Goal: Information Seeking & Learning: Learn about a topic

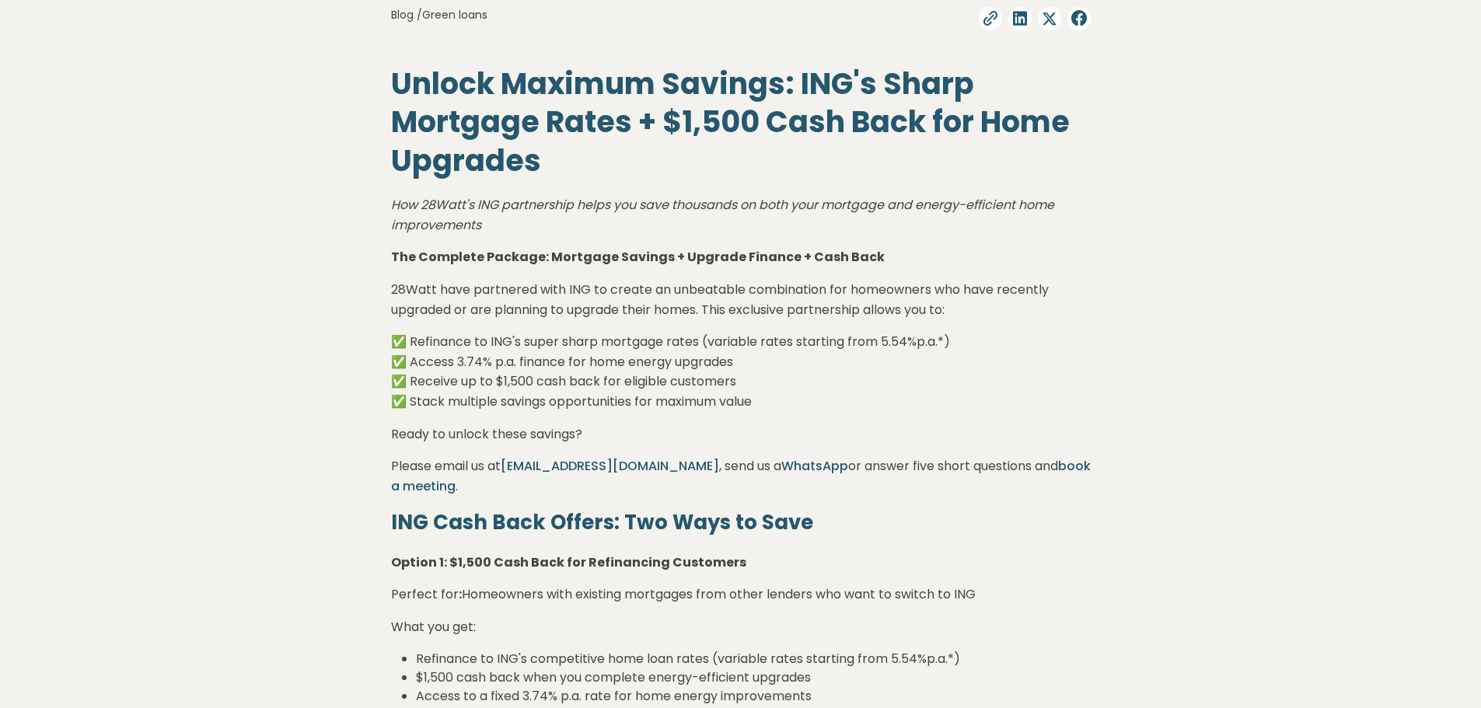
scroll to position [700, 0]
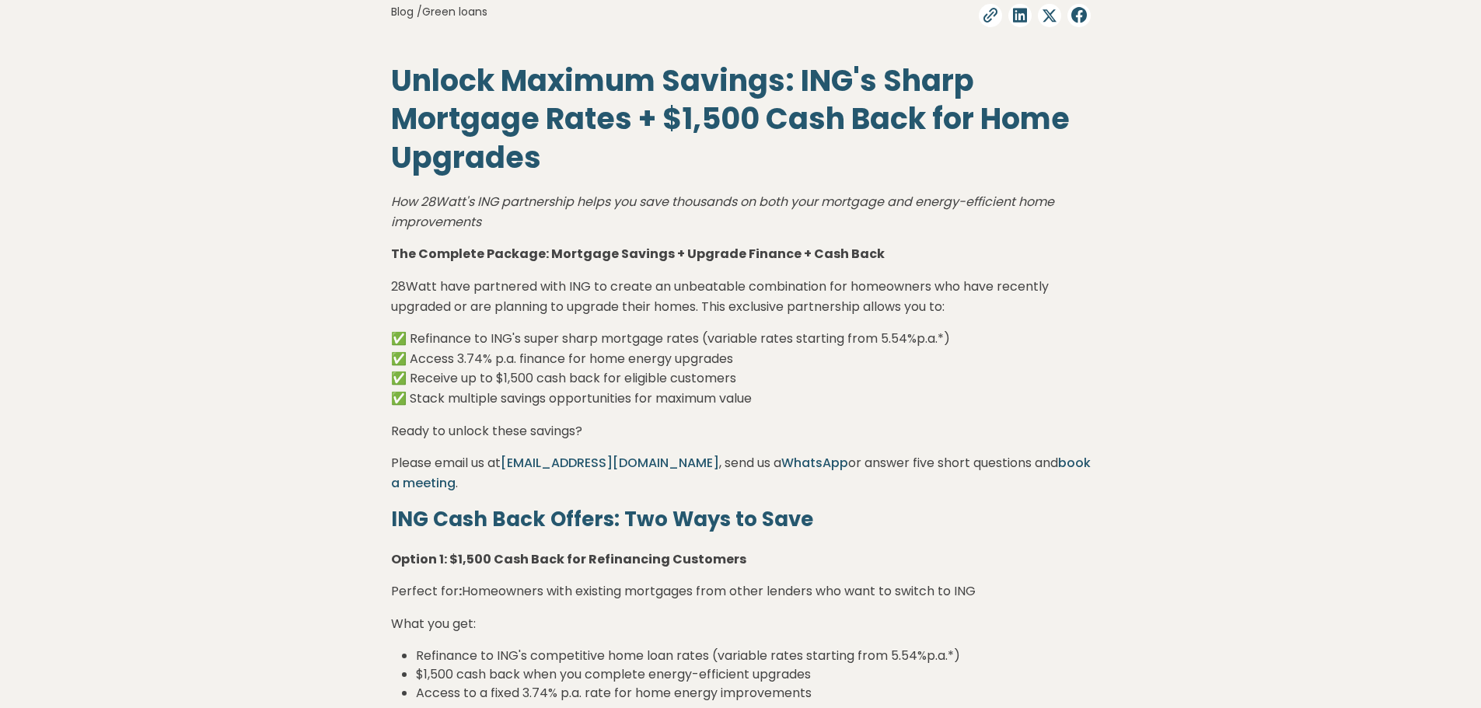
click at [838, 393] on p "✅ Refinance to ING's super sharp mortgage rates (variable rates starting from 5…" at bounding box center [741, 368] width 700 height 79
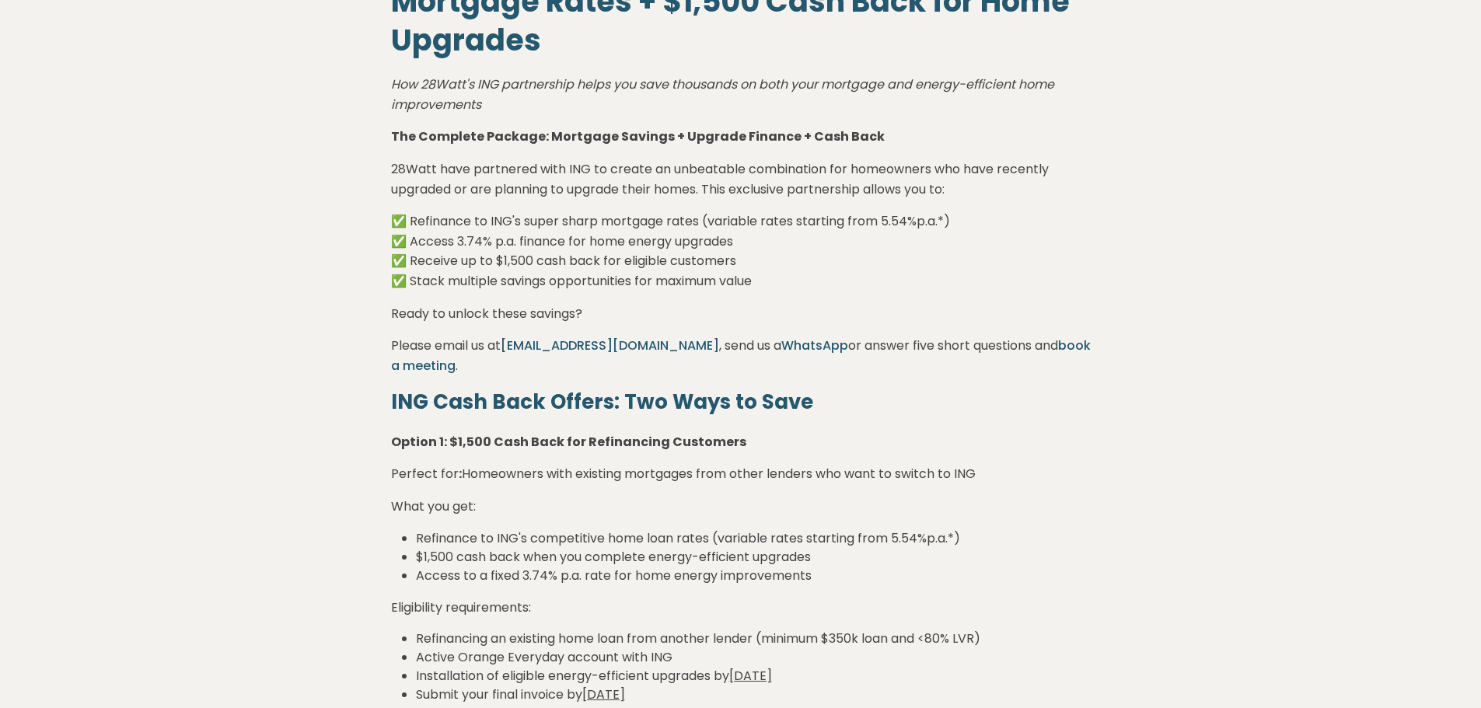
scroll to position [855, 0]
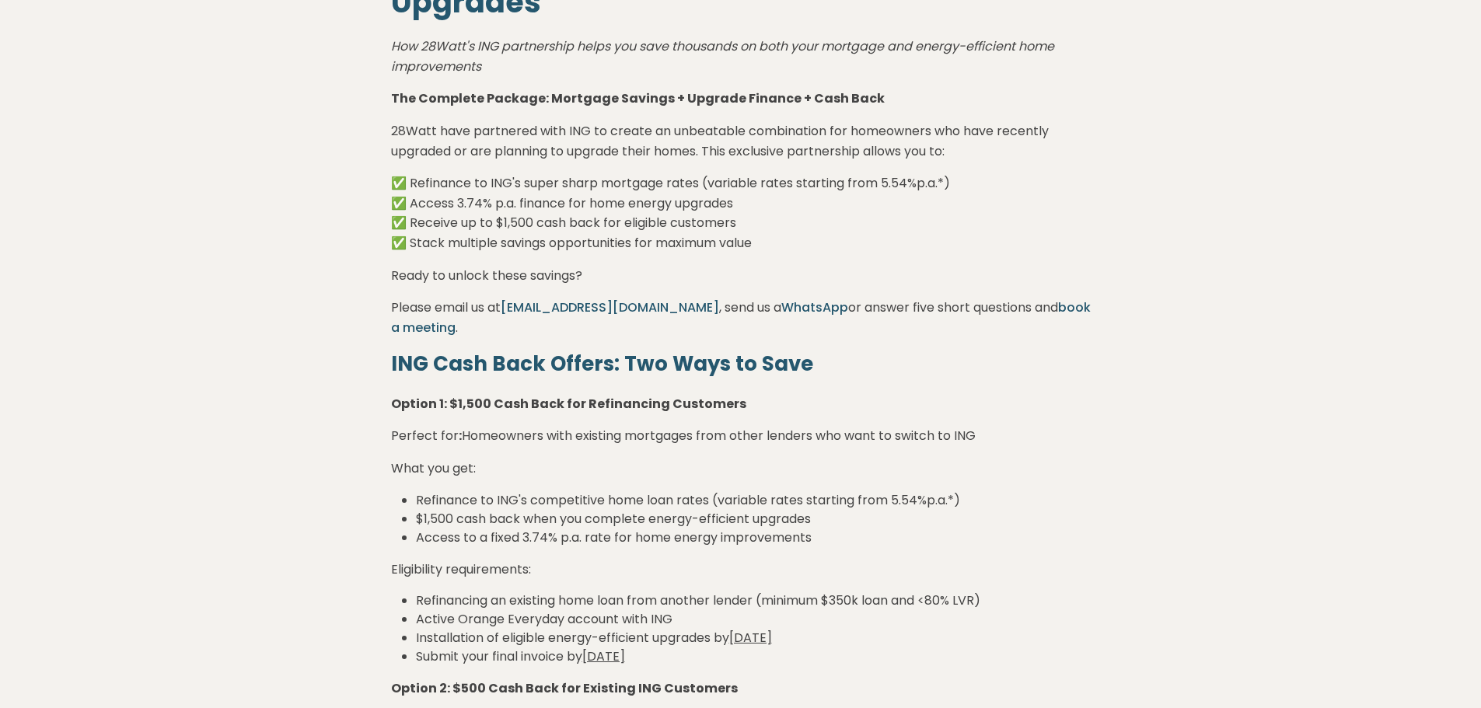
click at [799, 465] on p "What you get:" at bounding box center [741, 469] width 700 height 20
click at [900, 544] on li "Access to a fixed 3.74% p.a. rate for home energy improvements" at bounding box center [753, 538] width 675 height 19
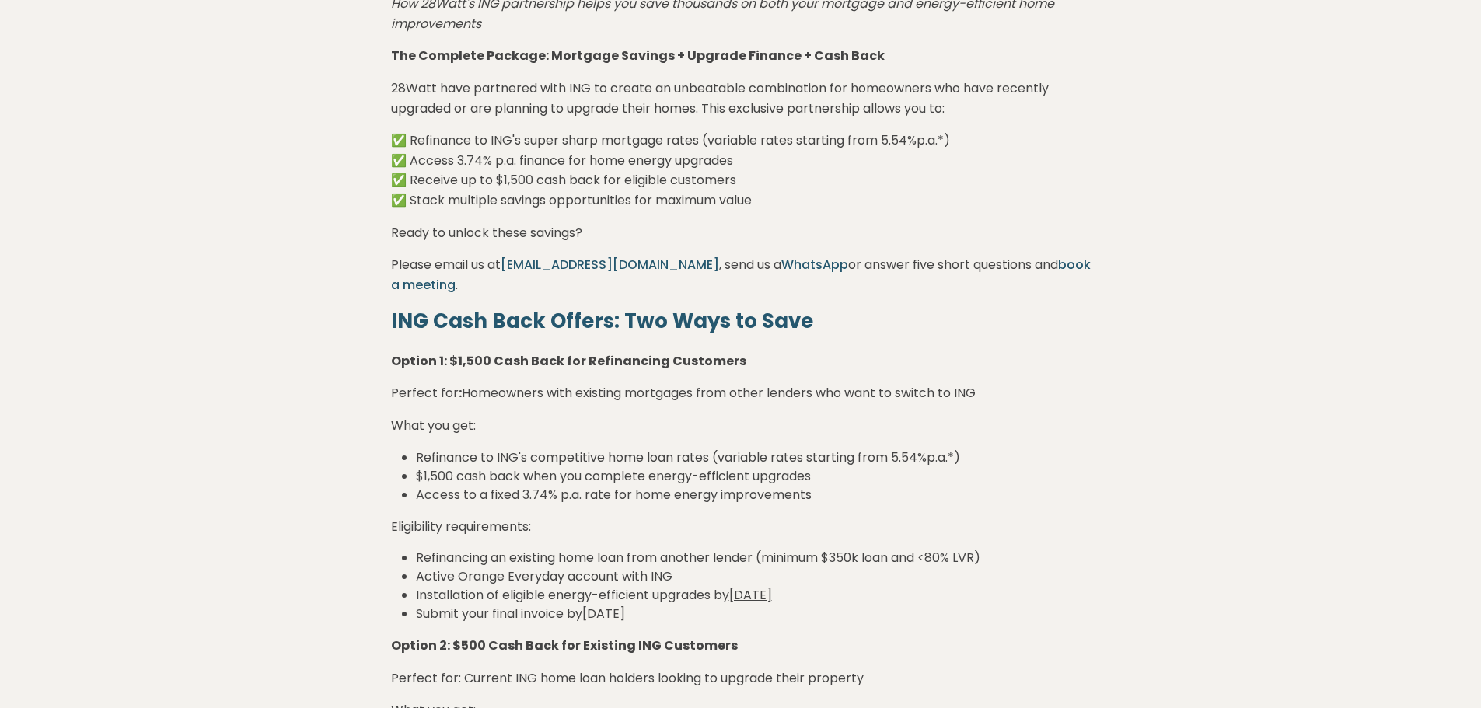
scroll to position [933, 0]
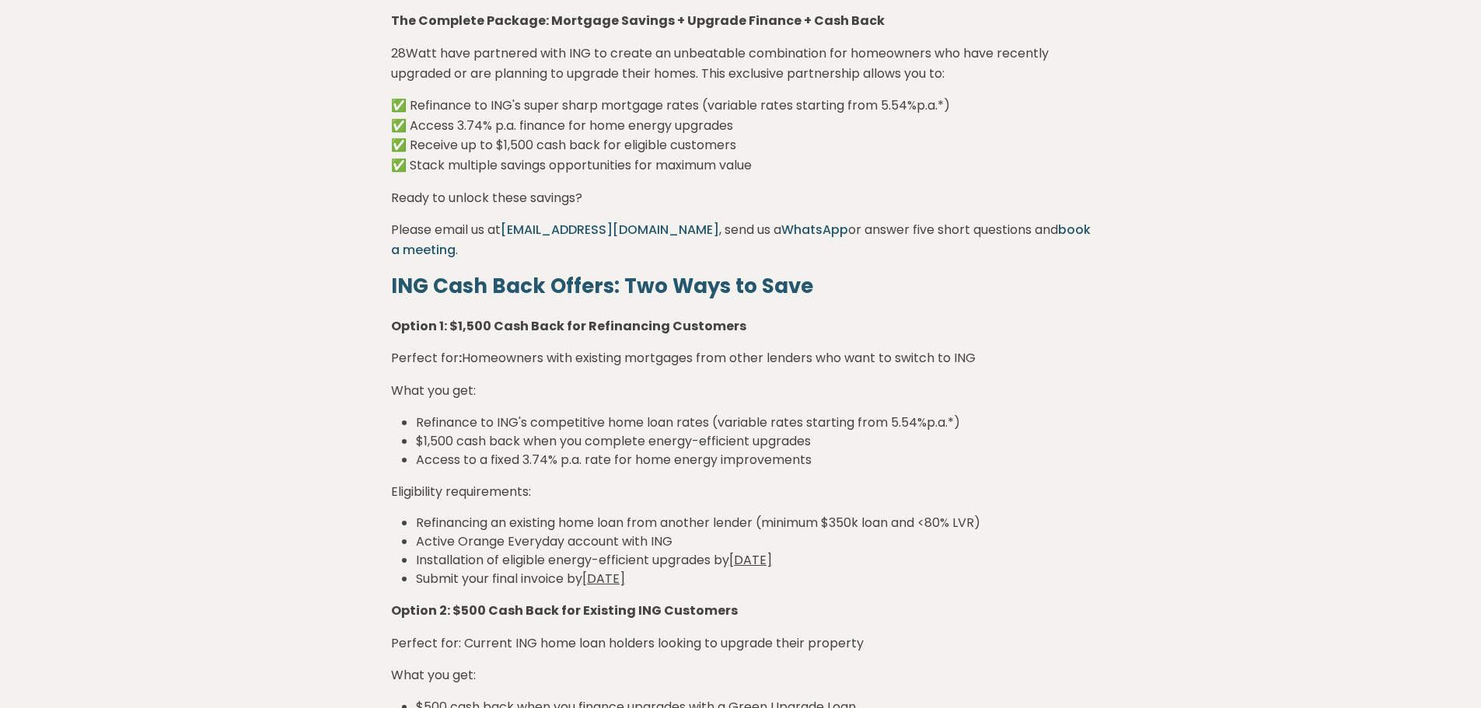
click at [940, 545] on li "Active Orange Everyday account with ING" at bounding box center [753, 542] width 675 height 19
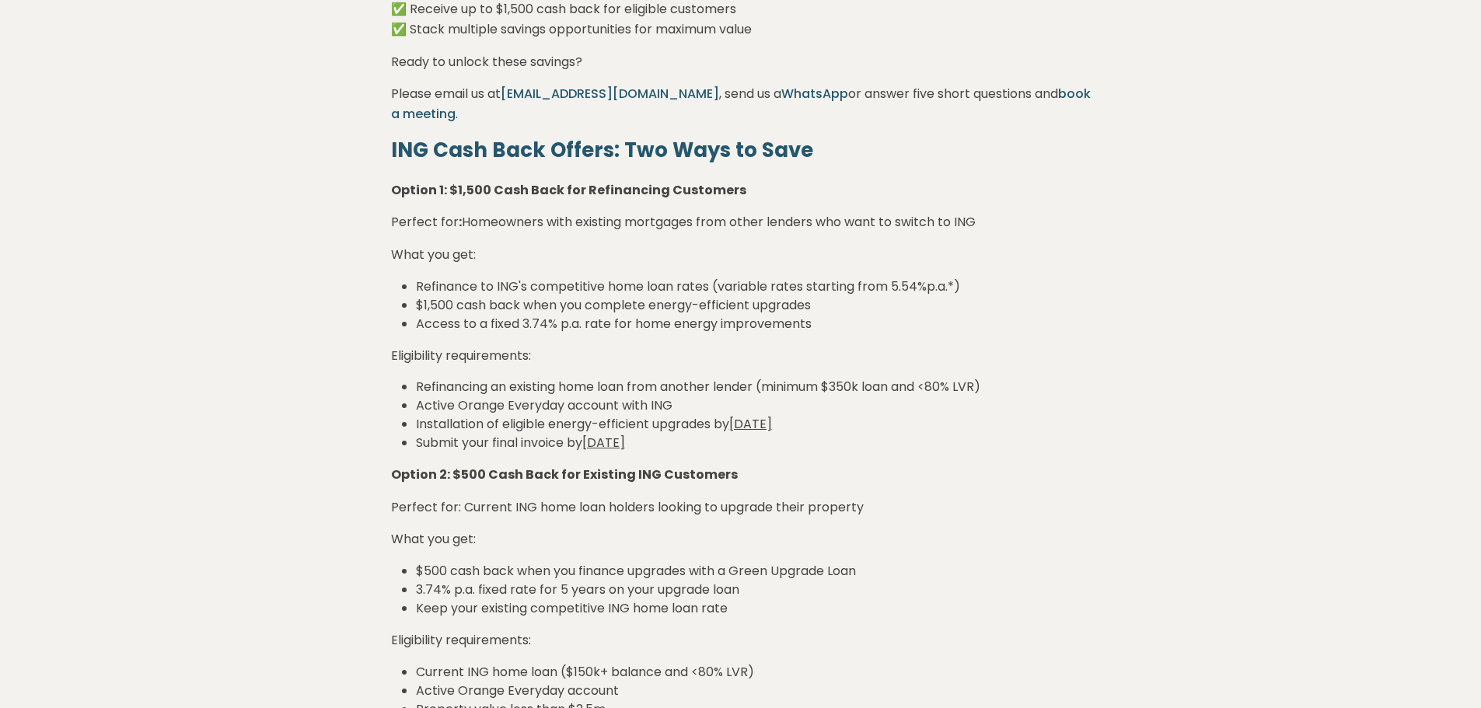
scroll to position [1089, 0]
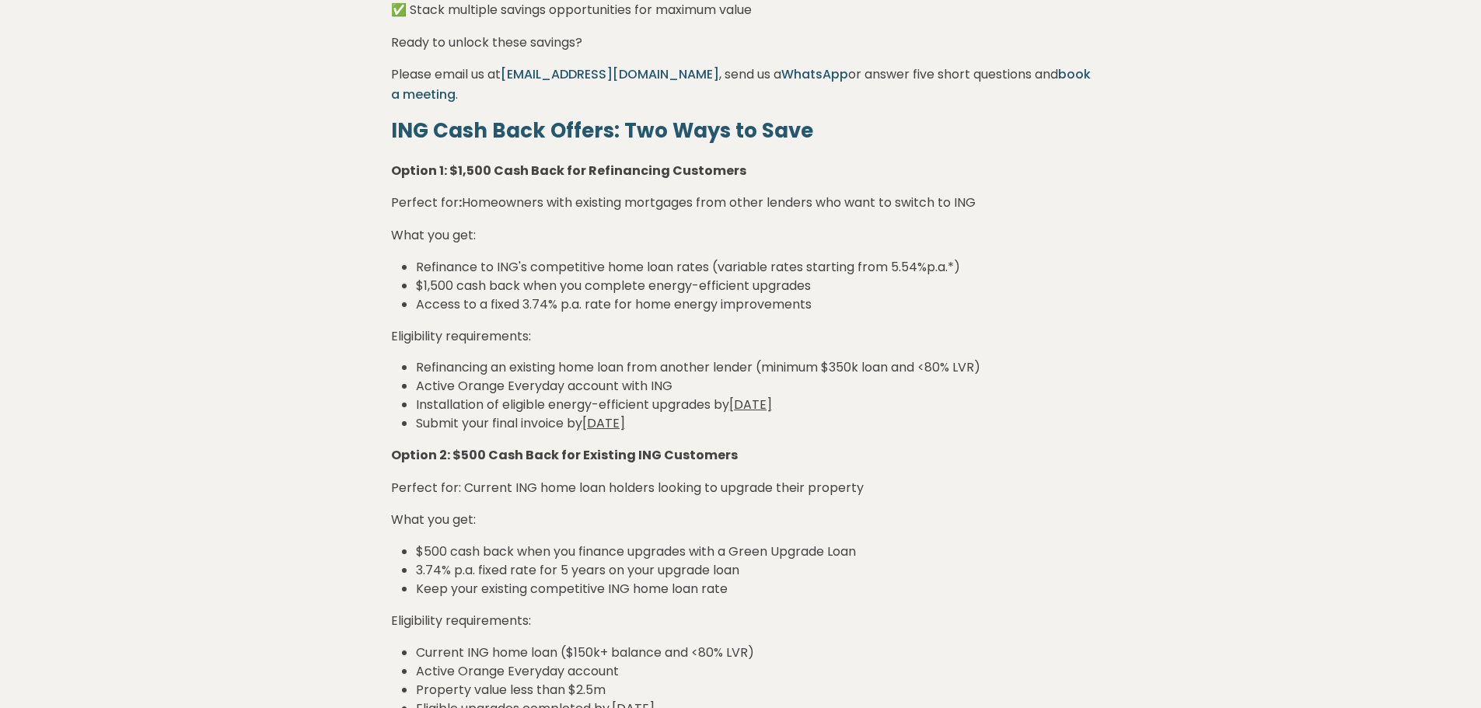
click at [940, 543] on li "$500 cash back when you finance upgrades with a Green Upgrade Loan" at bounding box center [753, 552] width 675 height 19
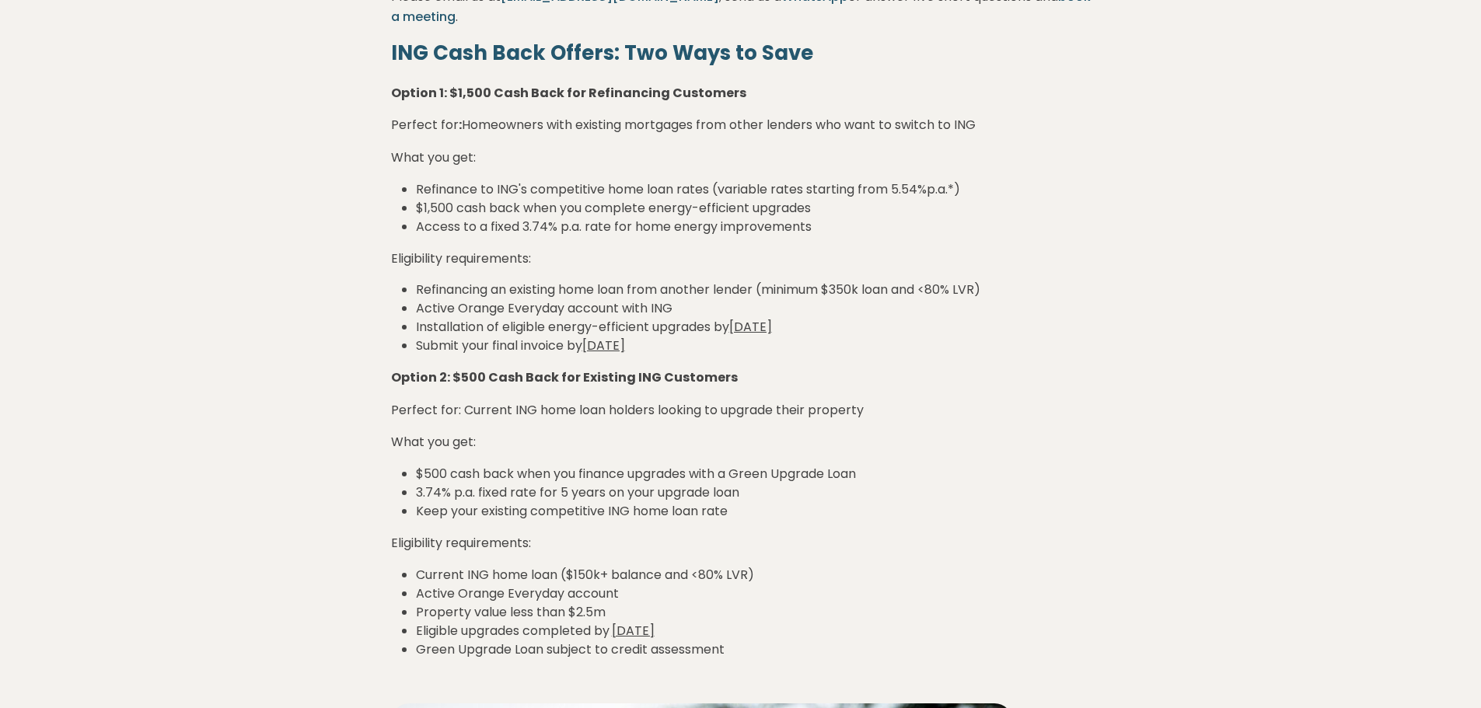
click at [940, 542] on p "Eligibility requirements:" at bounding box center [741, 543] width 700 height 20
click at [551, 630] on li "Eligible upgrades completed by [DATE]" at bounding box center [753, 631] width 675 height 19
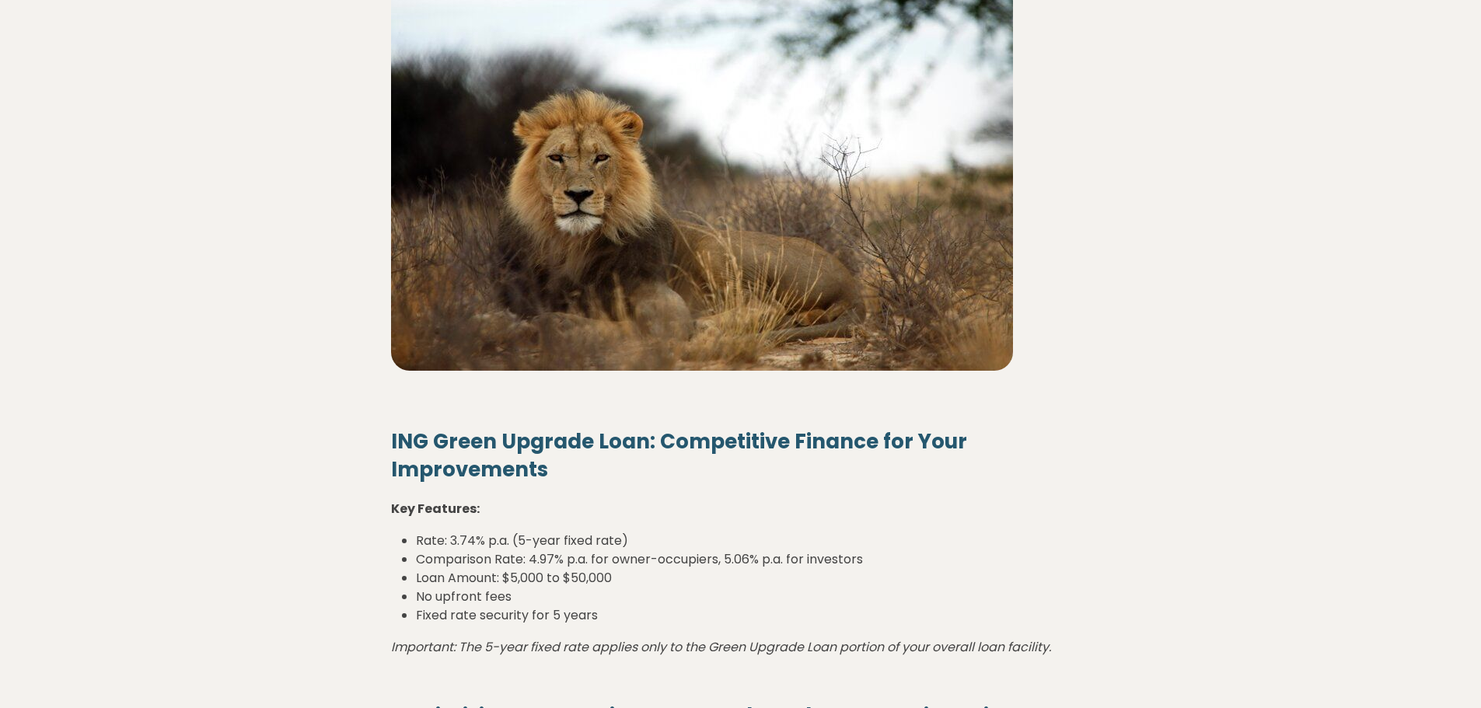
scroll to position [1944, 0]
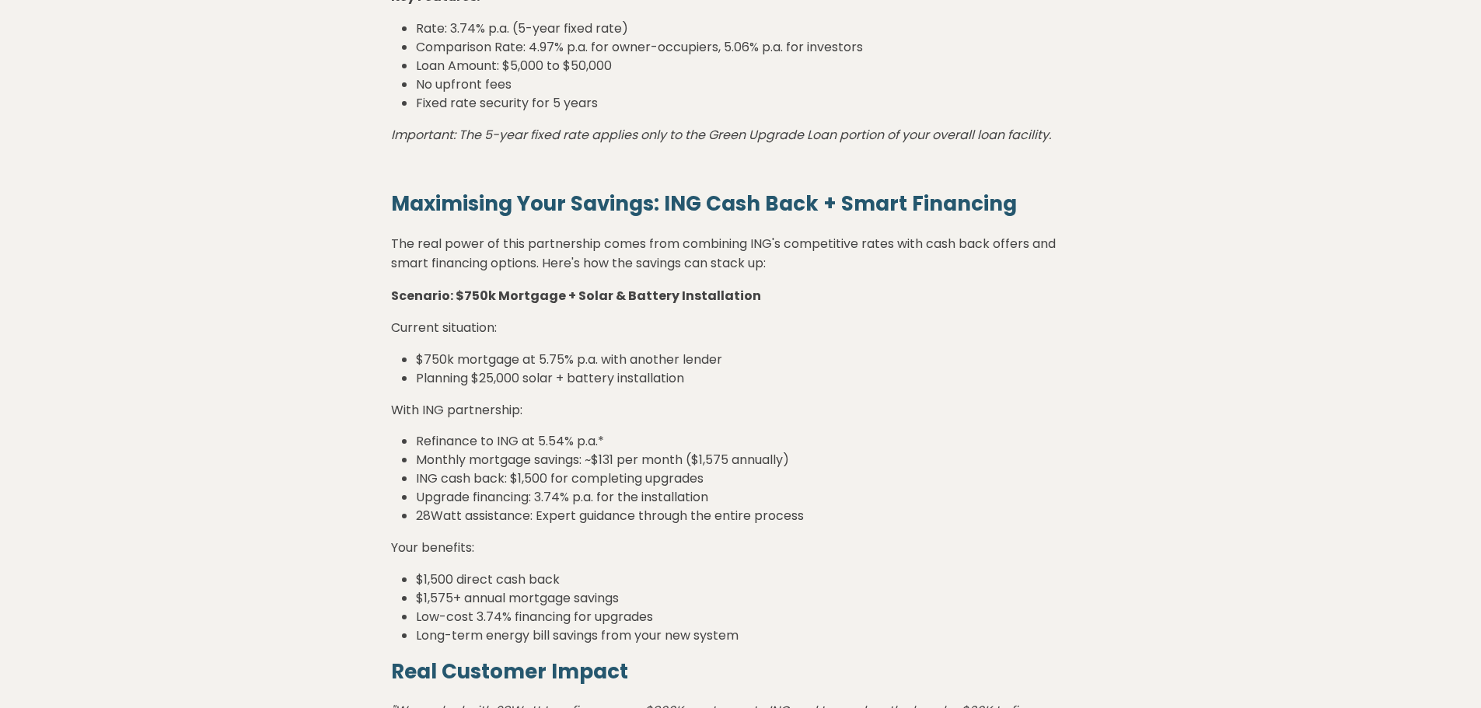
scroll to position [2411, 0]
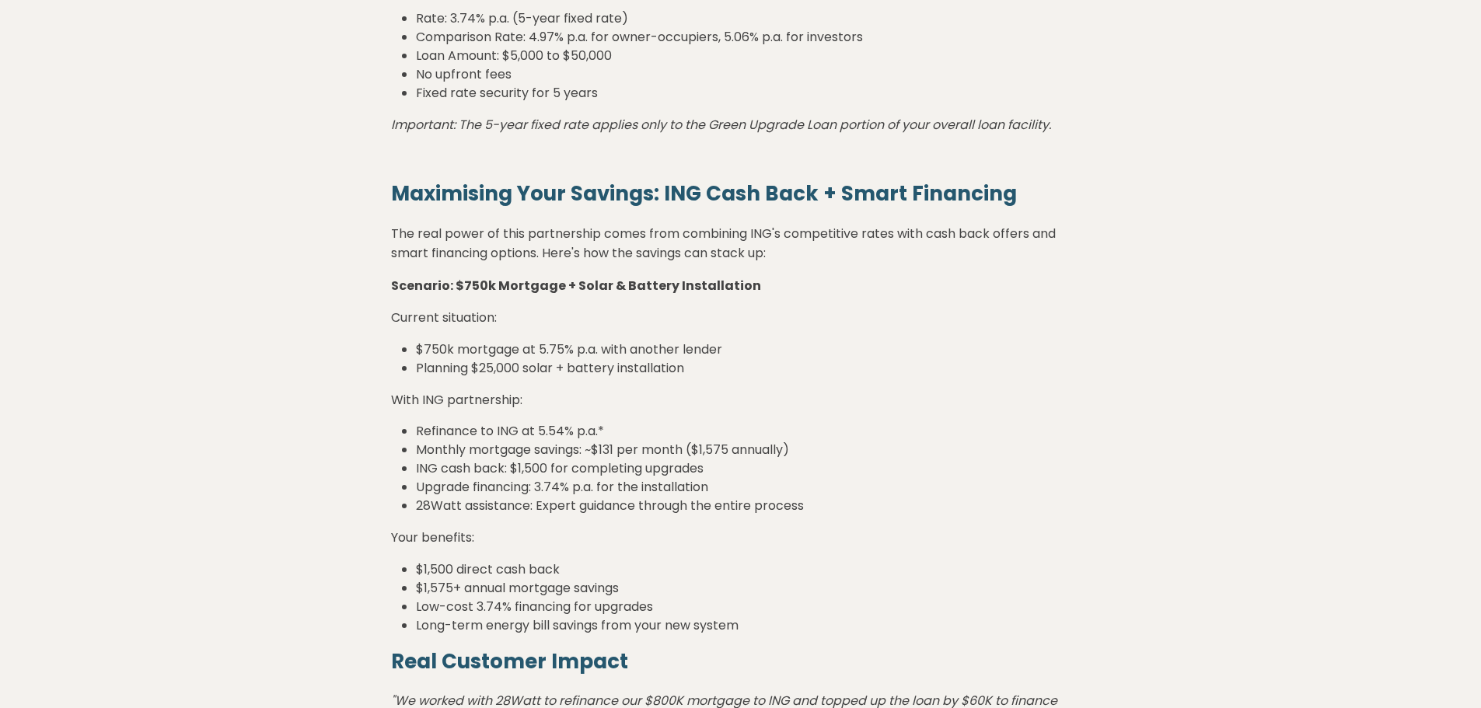
click at [1063, 498] on li "28Watt assistance: Expert guidance through the entire process" at bounding box center [753, 506] width 675 height 19
click at [1016, 485] on li "Upgrade financing: 3.74% p.a. for the installation" at bounding box center [753, 487] width 675 height 19
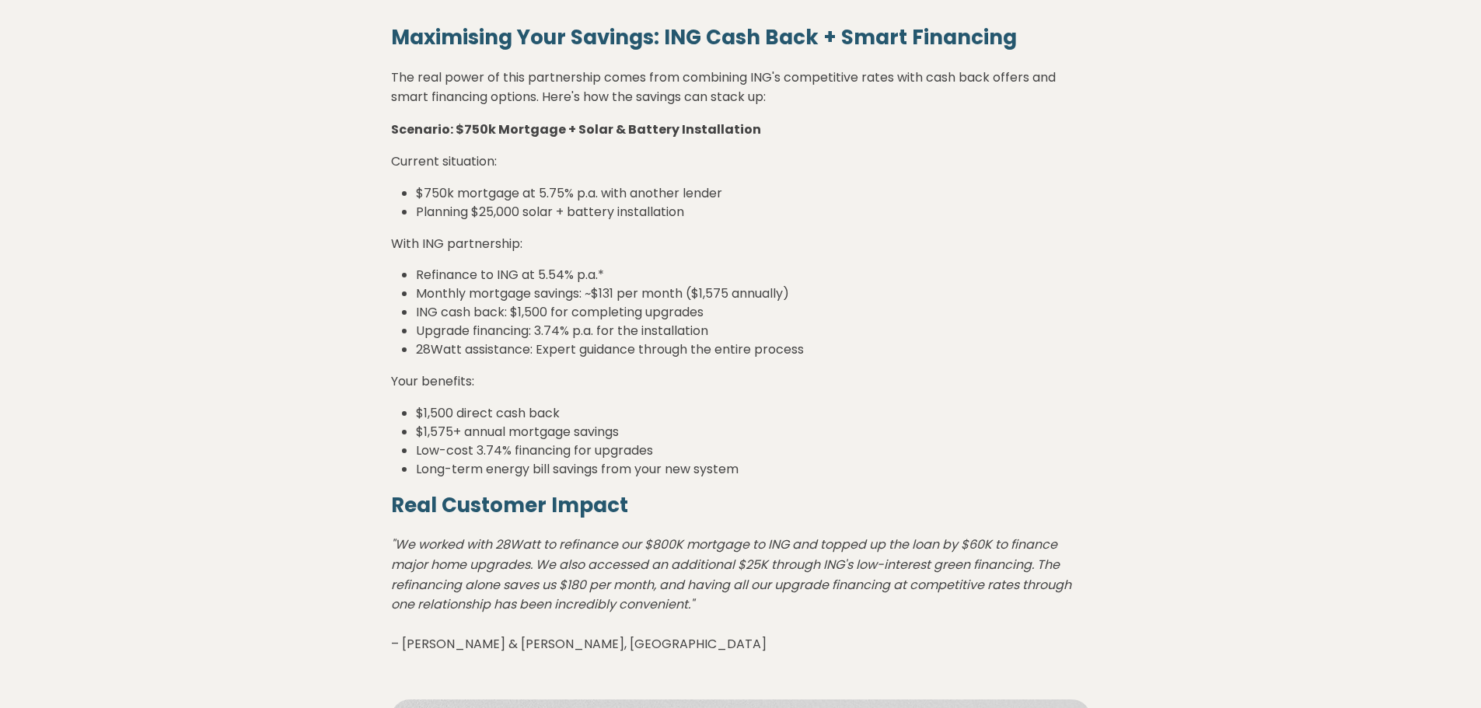
scroll to position [2644, 0]
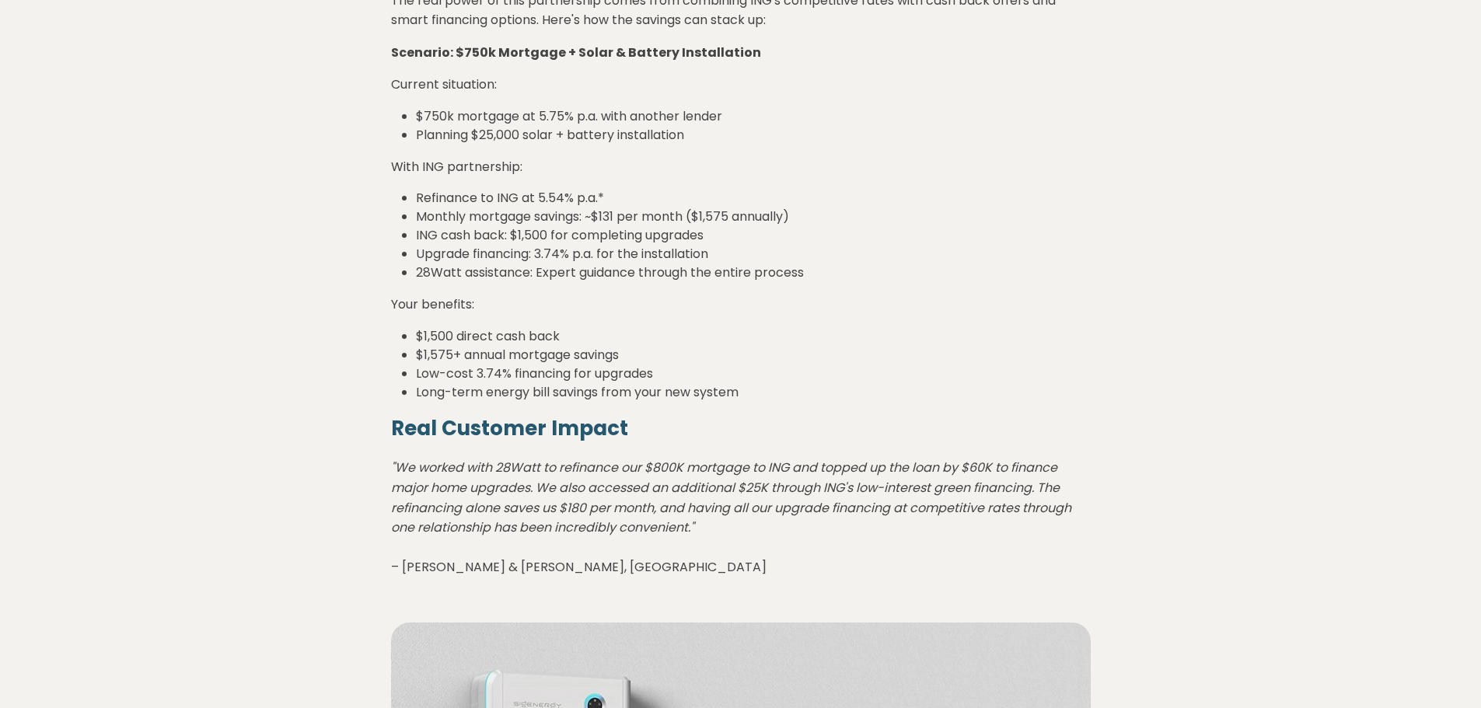
click at [886, 540] on p ""We worked with 28Watt to refinance our $800K mortgage to ING and topped up the…" at bounding box center [741, 518] width 700 height 120
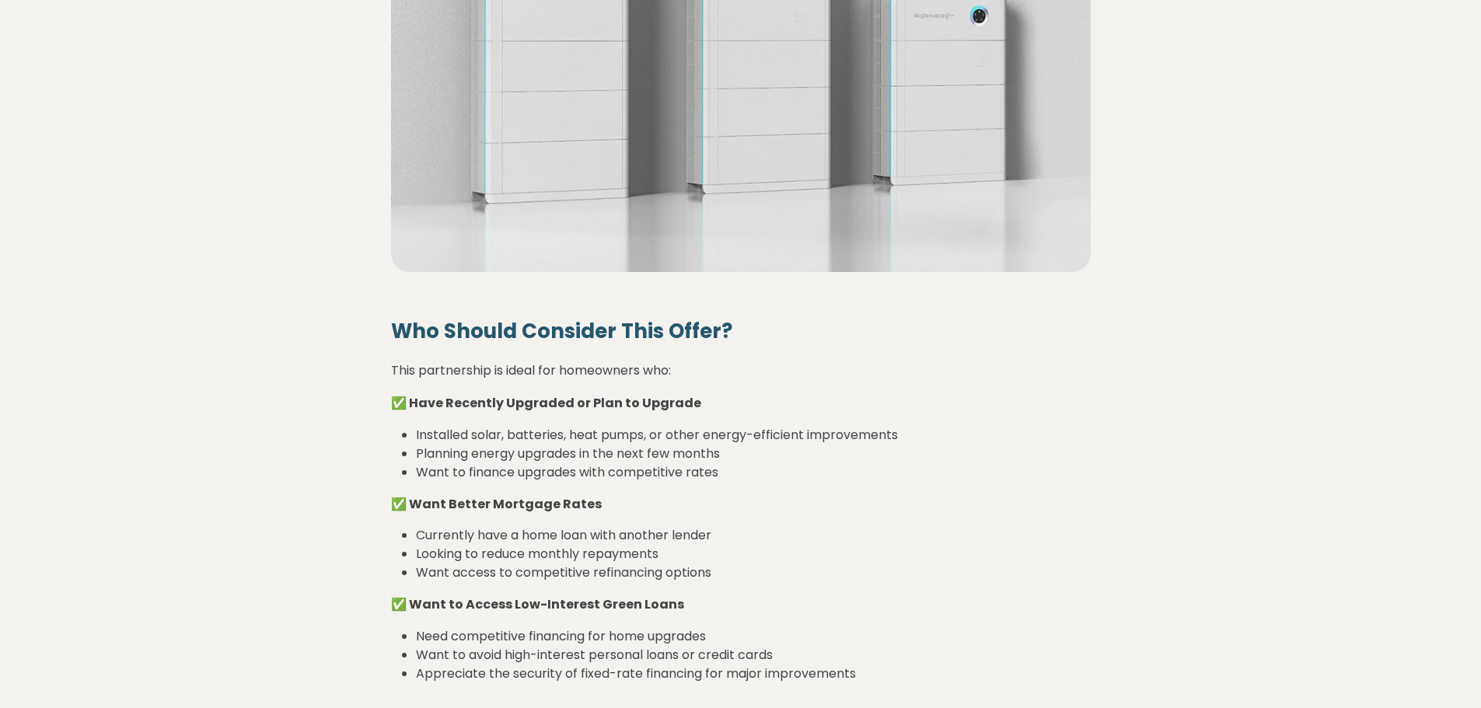
scroll to position [3500, 0]
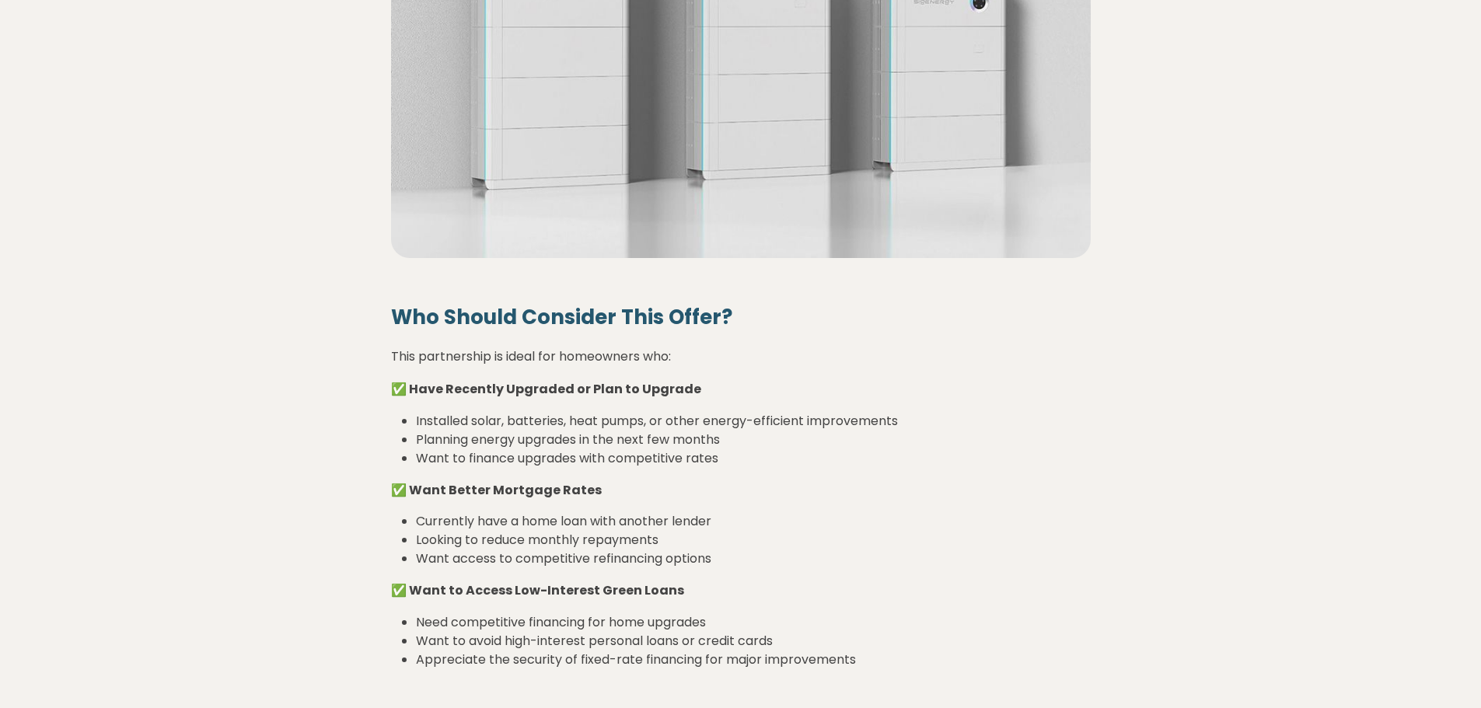
click at [889, 530] on li "Currently have a home loan with another lender" at bounding box center [753, 521] width 675 height 19
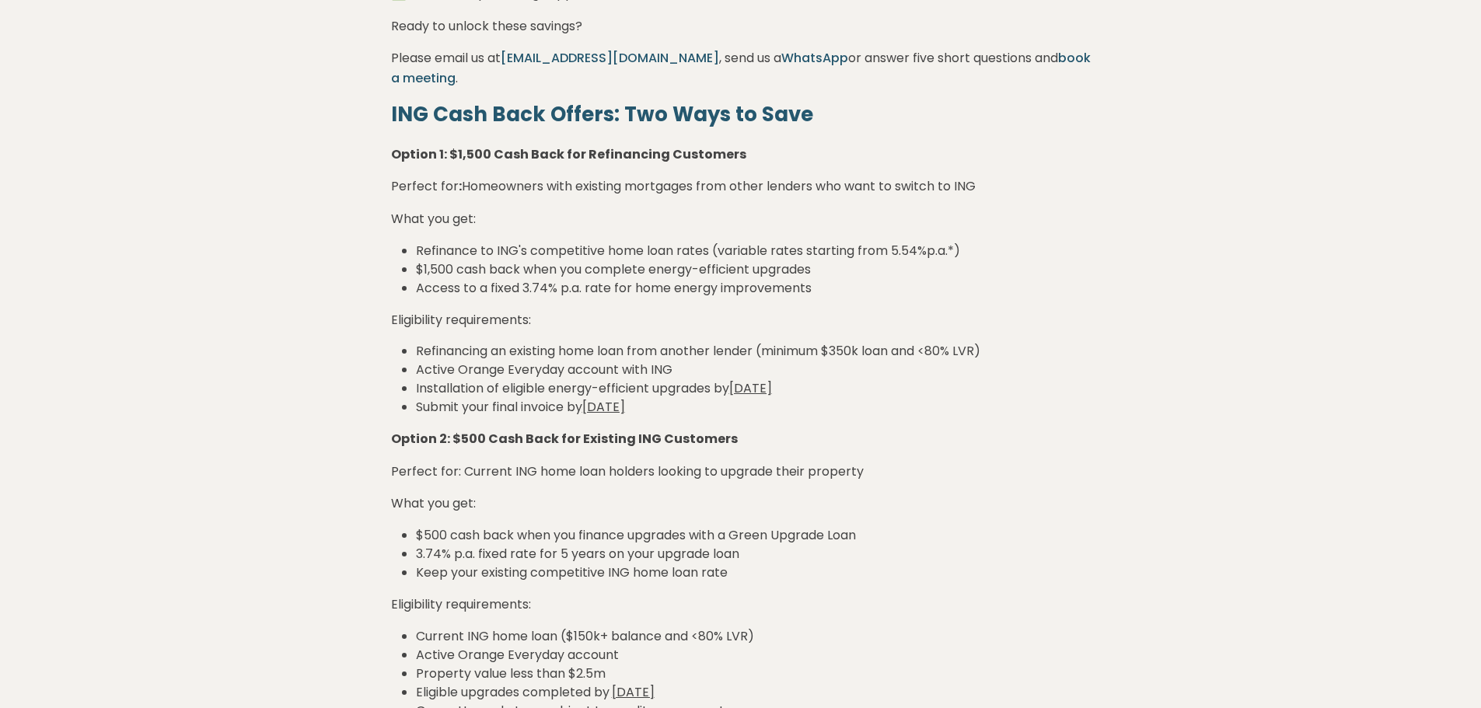
scroll to position [1478, 0]
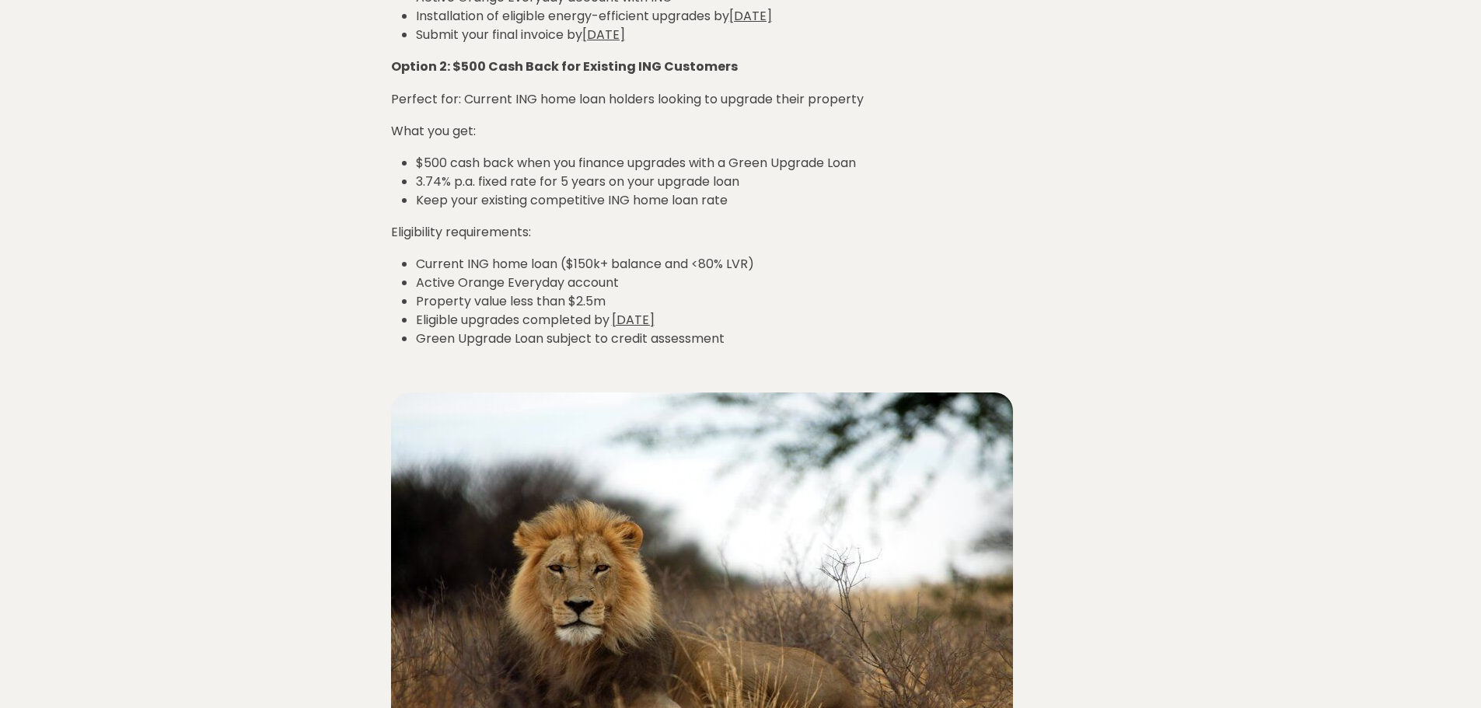
click at [943, 180] on li "3.74% p.a. fixed rate for 5 years on your upgrade loan" at bounding box center [753, 182] width 675 height 19
drag, startPoint x: 975, startPoint y: 205, endPoint x: 748, endPoint y: 296, distance: 244.9
click at [974, 206] on li "Keep your existing competitive ING home loan rate" at bounding box center [753, 200] width 675 height 19
click at [936, 306] on li "Property value less than $2.5m" at bounding box center [753, 301] width 675 height 19
